Goal: Task Accomplishment & Management: Use online tool/utility

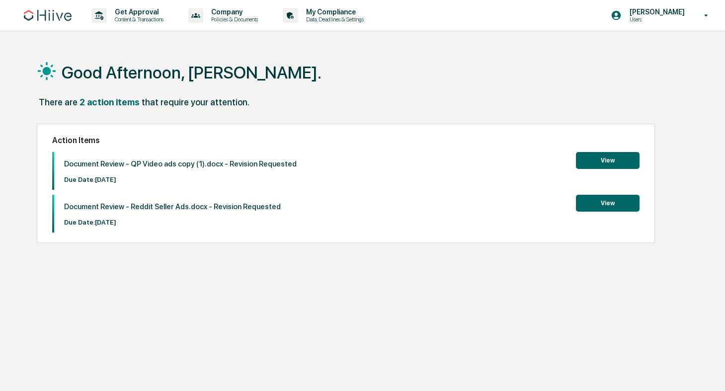
click at [607, 158] on button "View" at bounding box center [608, 160] width 64 height 17
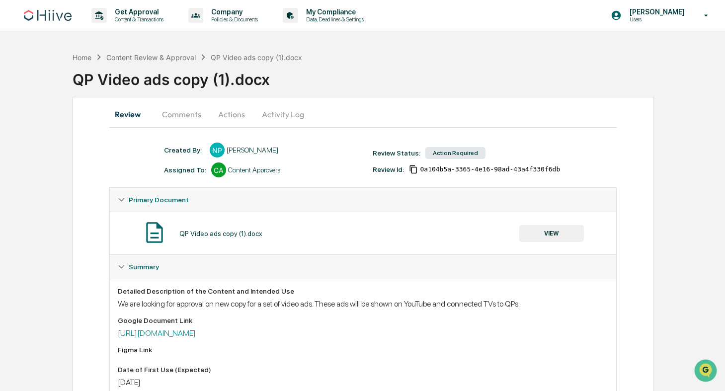
click at [182, 113] on button "Comments" at bounding box center [181, 114] width 55 height 24
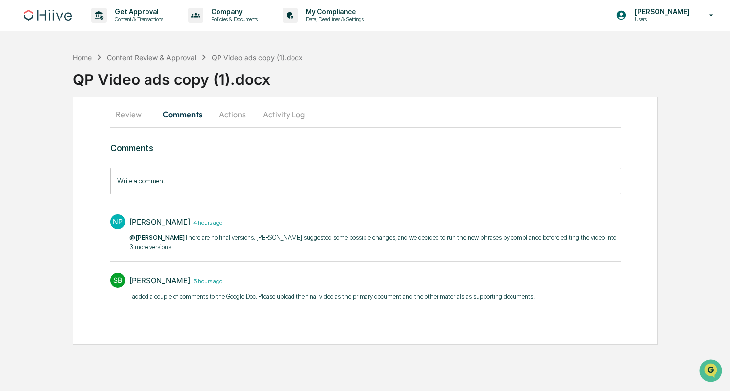
click at [241, 118] on button "Actions" at bounding box center [232, 114] width 45 height 24
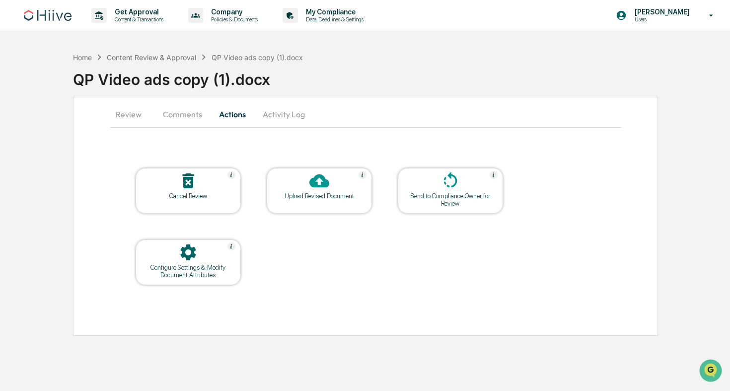
click at [271, 114] on button "Activity Log" at bounding box center [284, 114] width 58 height 24
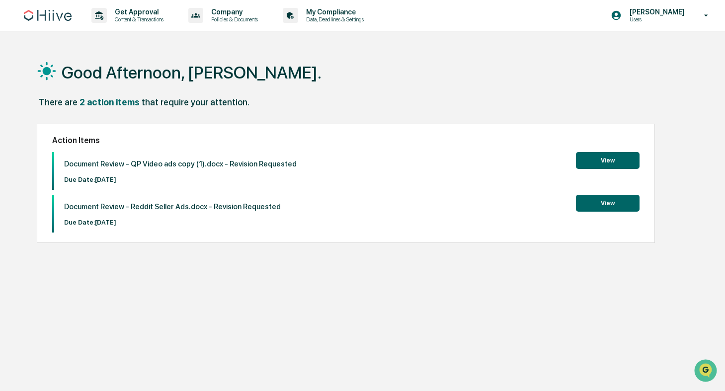
click at [270, 229] on div "Document Review - Reddit Seller Ads.docx - Revision Requested Due Date: [DATE]" at bounding box center [167, 214] width 227 height 38
click at [617, 202] on button "View" at bounding box center [608, 203] width 64 height 17
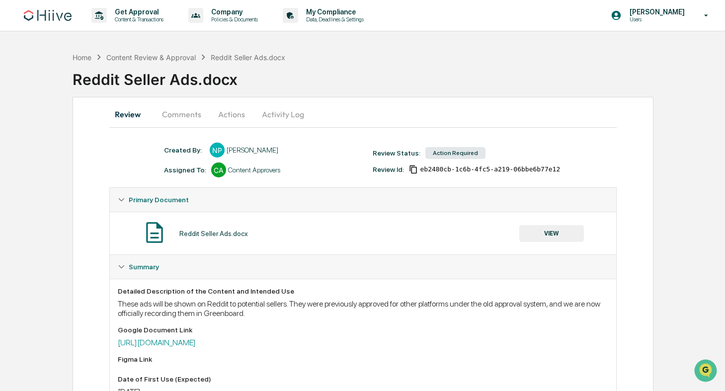
click at [237, 116] on button "Actions" at bounding box center [231, 114] width 45 height 24
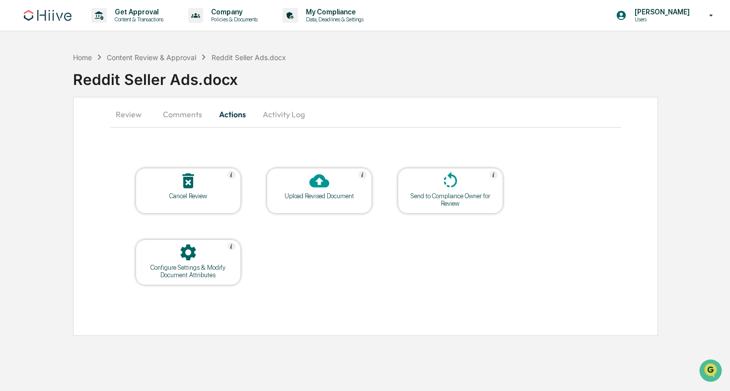
click at [320, 186] on icon at bounding box center [320, 180] width 20 height 13
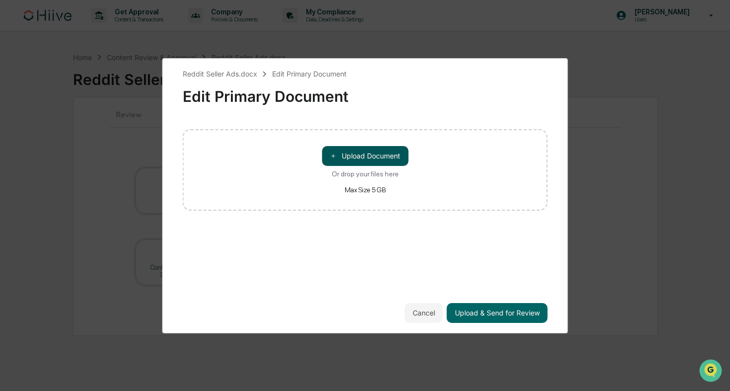
click at [354, 158] on button "＋ Upload Document" at bounding box center [365, 156] width 86 height 20
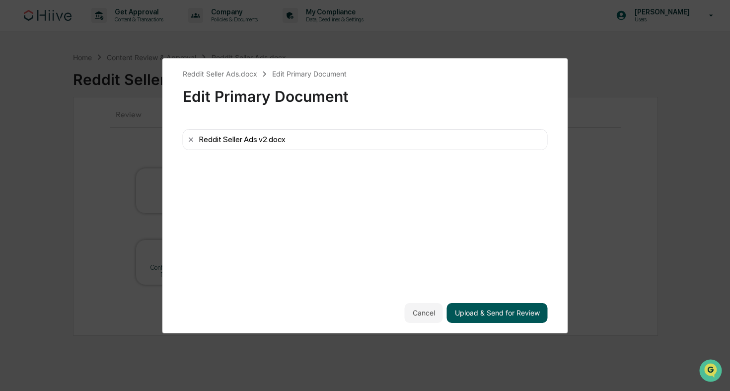
click at [485, 312] on button "Upload & Send for Review" at bounding box center [497, 313] width 101 height 20
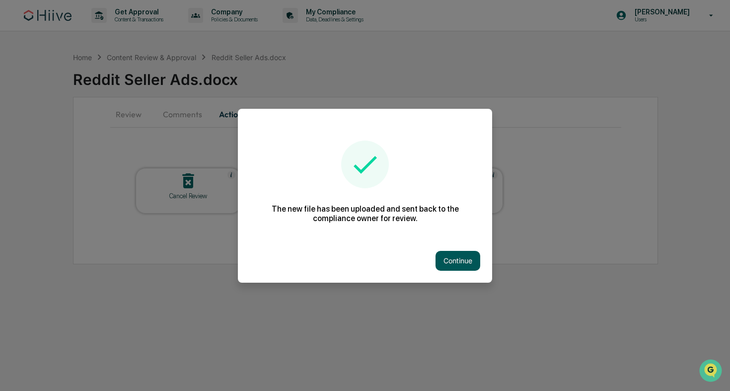
click at [453, 261] on button "Continue" at bounding box center [458, 261] width 45 height 20
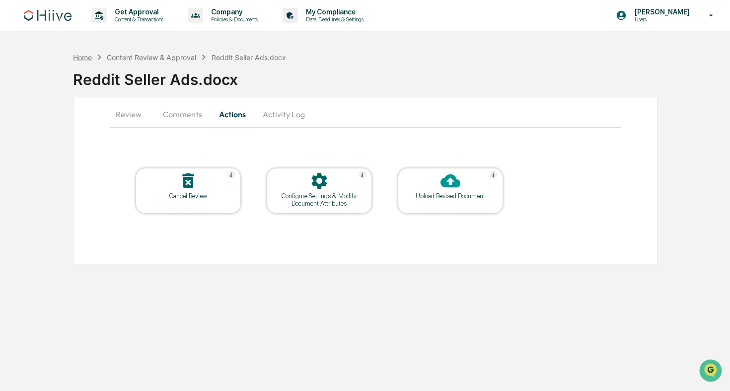
click at [88, 57] on div "Home" at bounding box center [82, 57] width 19 height 8
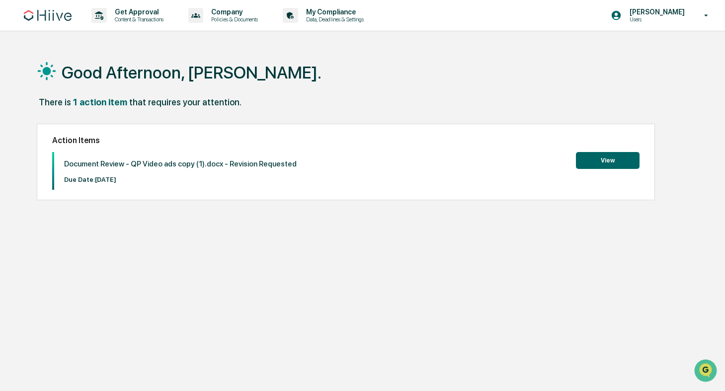
click at [593, 165] on button "View" at bounding box center [608, 160] width 64 height 17
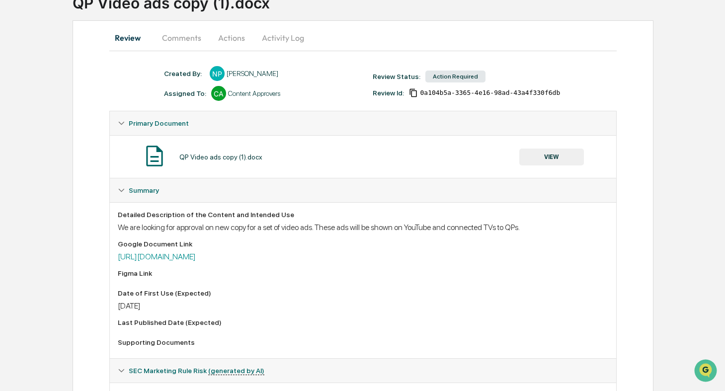
scroll to position [31, 0]
